Goal: Navigation & Orientation: Find specific page/section

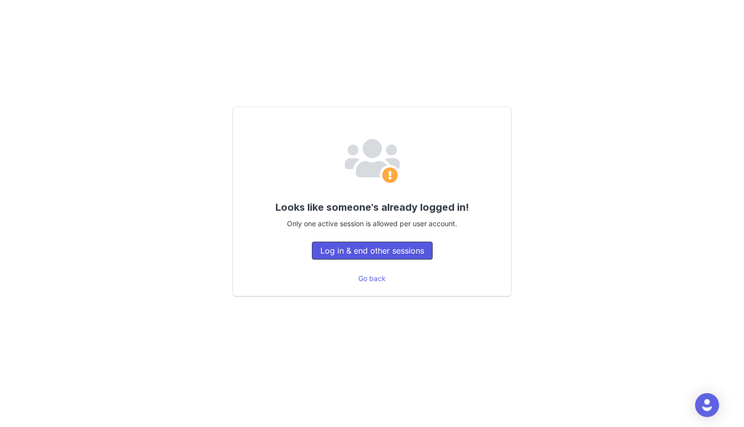
click at [370, 250] on button "Log in & end other sessions" at bounding box center [372, 251] width 121 height 18
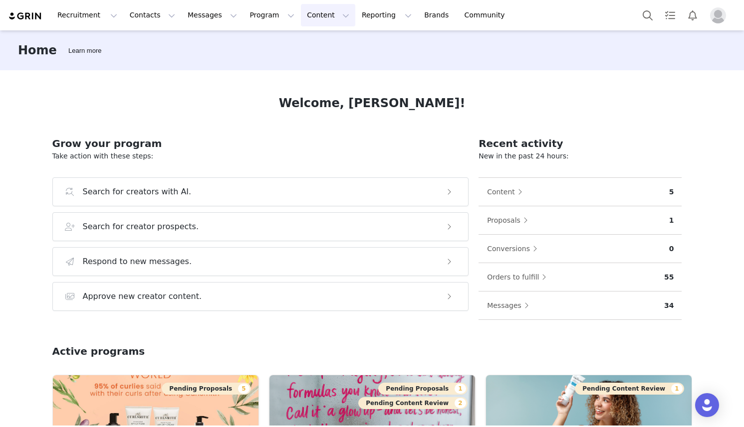
click at [301, 14] on button "Content Content" at bounding box center [328, 15] width 54 height 22
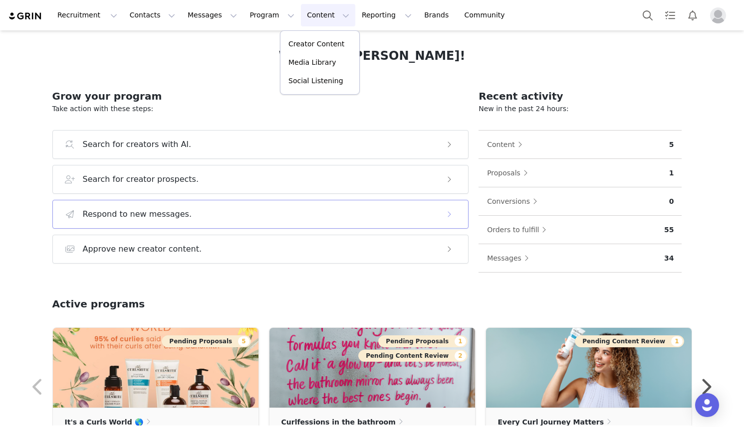
scroll to position [93, 0]
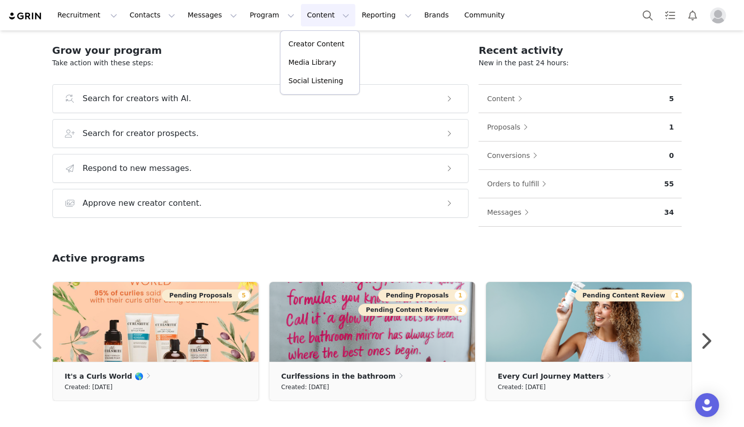
click at [374, 251] on div "Active programs" at bounding box center [371, 266] width 639 height 31
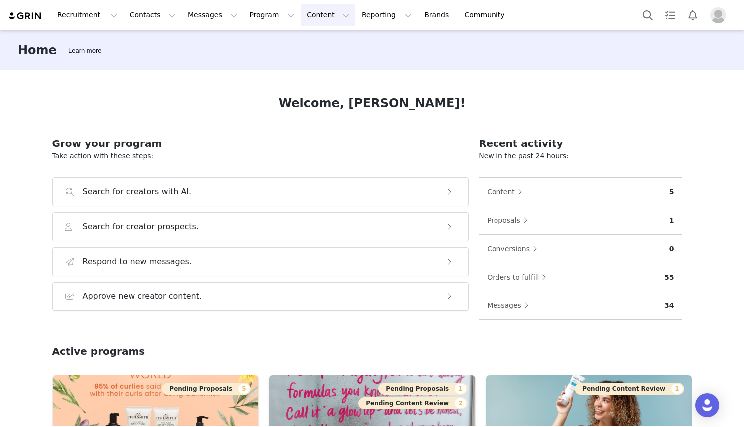
click at [317, 14] on button "Content Content" at bounding box center [328, 15] width 54 height 22
click at [316, 48] on p "Creator Content" at bounding box center [316, 44] width 56 height 10
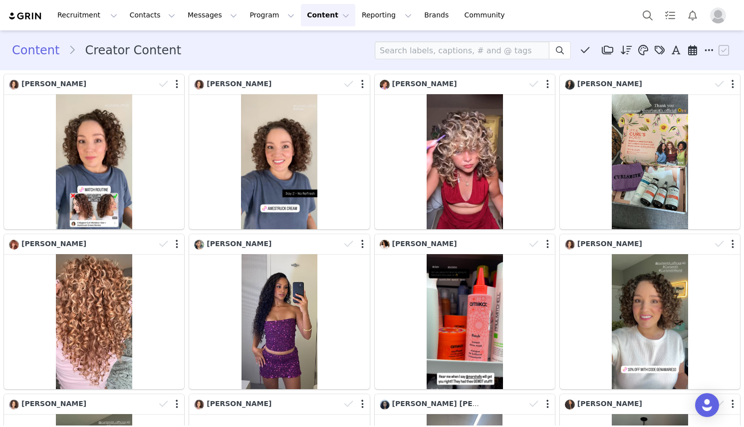
click at [230, 55] on div "Content Creator Content Media Library (79) GIFT SETS (0) HAIR MAKEUP (0) Grin D…" at bounding box center [372, 50] width 720 height 18
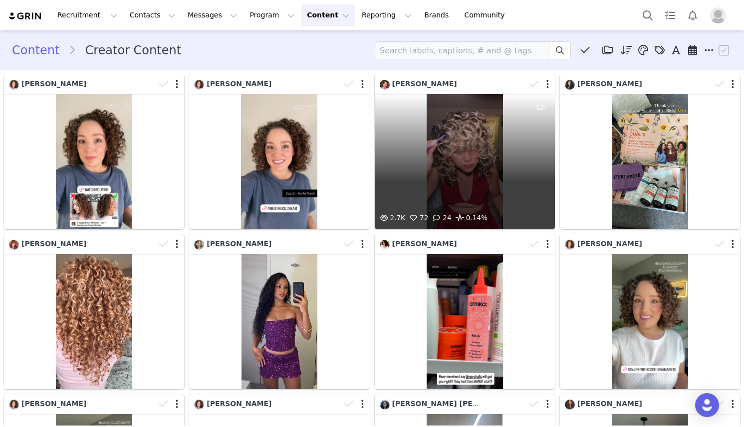
click at [474, 171] on div "2.7K 72 24 0.14%" at bounding box center [464, 161] width 180 height 135
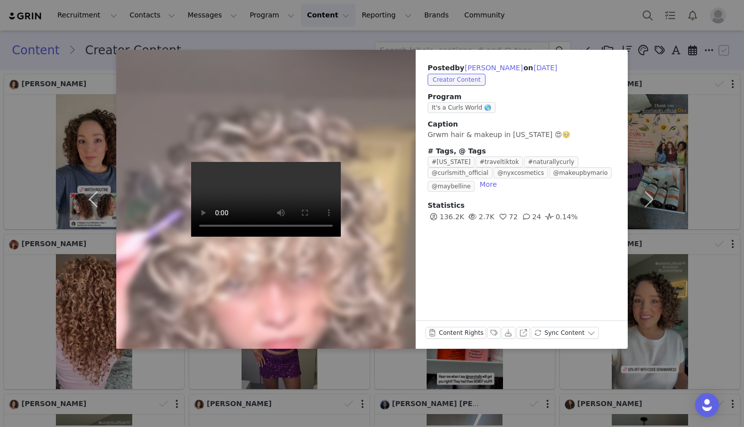
click at [540, 35] on div "Posted by [PERSON_NAME] on [DATE] Creator Content Program It's a Curls World 🌎 …" at bounding box center [372, 213] width 744 height 427
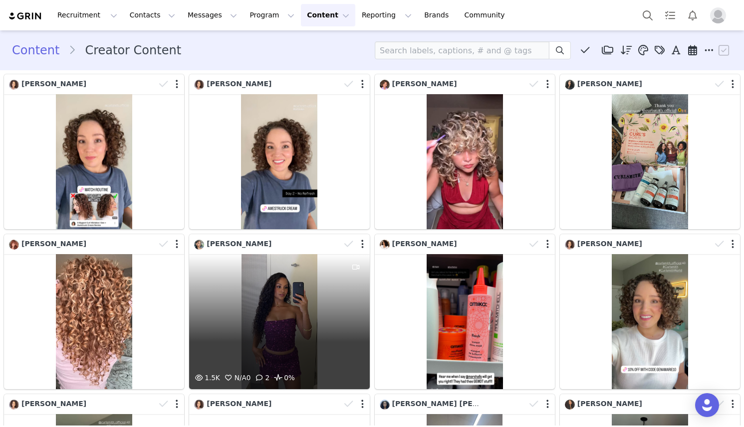
scroll to position [294, 0]
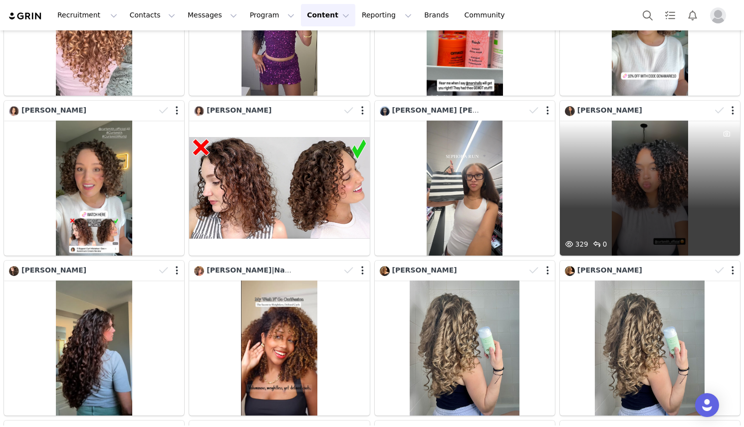
click at [645, 196] on div "329 0" at bounding box center [649, 188] width 180 height 135
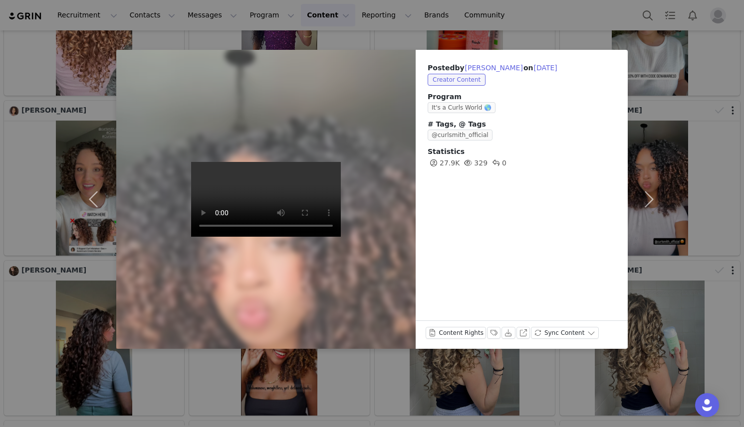
click at [428, 38] on div "Posted by [PERSON_NAME] on [DATE] Creator Content Program It's a Curls World 🌎 …" at bounding box center [372, 213] width 744 height 427
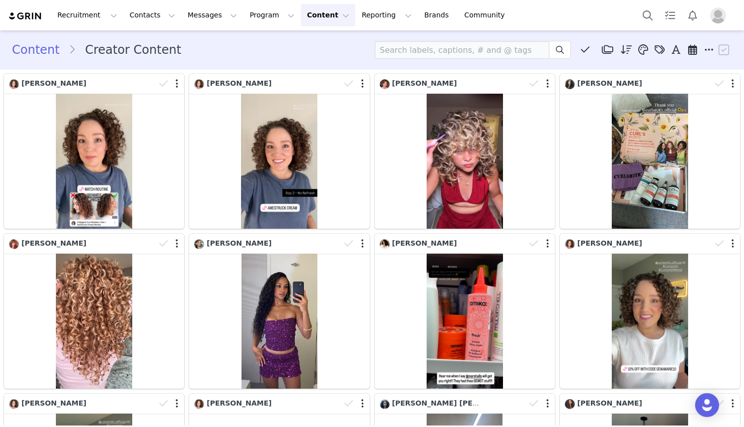
scroll to position [0, 0]
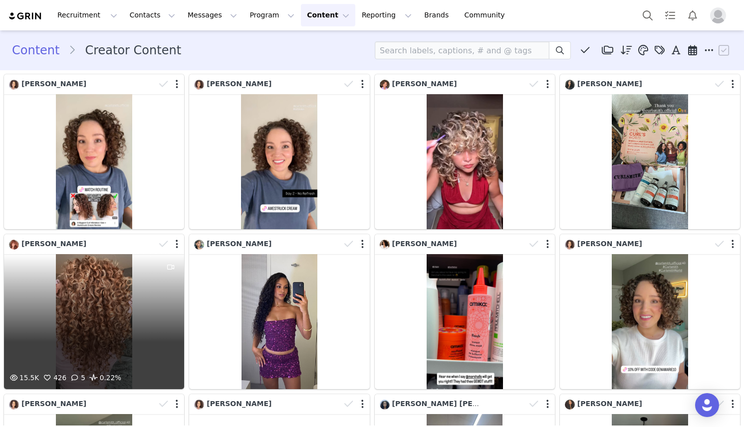
click at [99, 299] on div "15.5K 426 5 0.22%" at bounding box center [94, 321] width 180 height 135
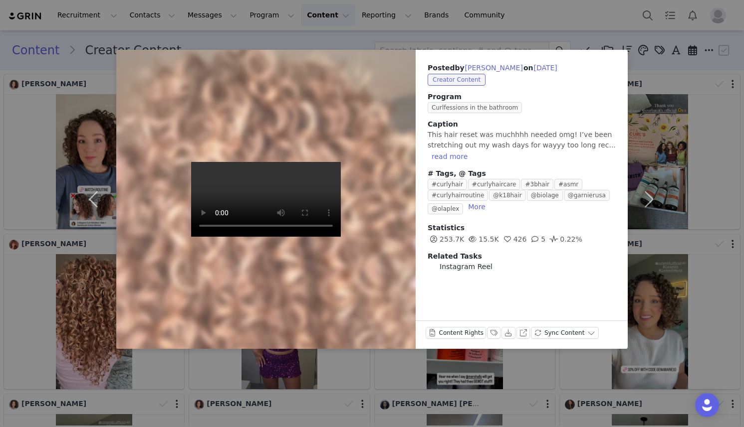
click at [477, 31] on div "Posted by [PERSON_NAME] on [DATE] Creator Content Program Curlfessions in the b…" at bounding box center [372, 213] width 744 height 427
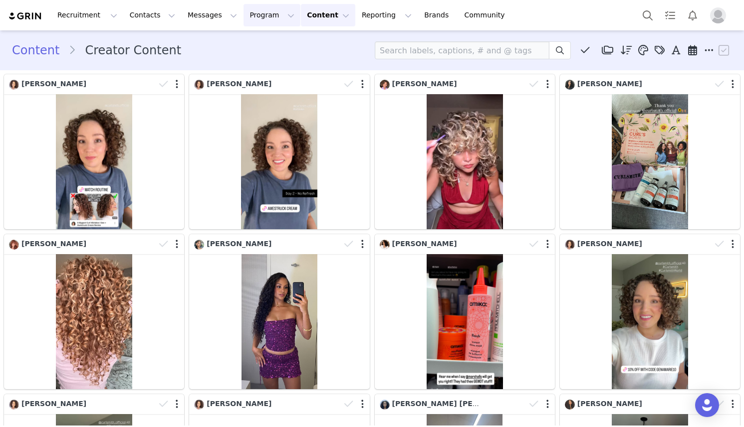
click at [257, 17] on button "Program Program" at bounding box center [271, 15] width 57 height 22
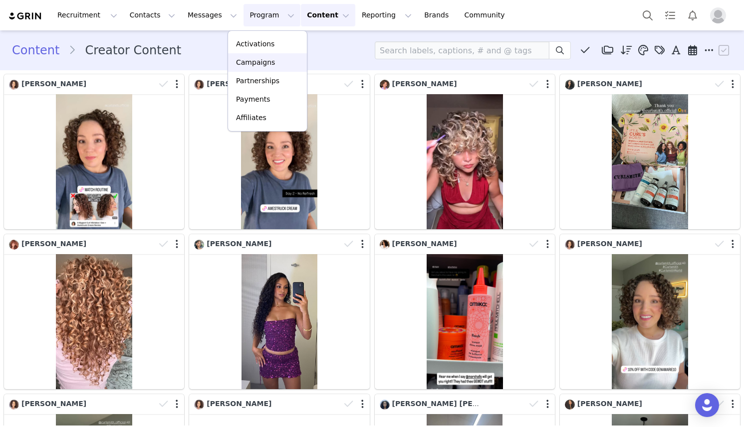
click at [278, 65] on div "Campaigns" at bounding box center [267, 62] width 67 height 10
